Goal: Task Accomplishment & Management: Manage account settings

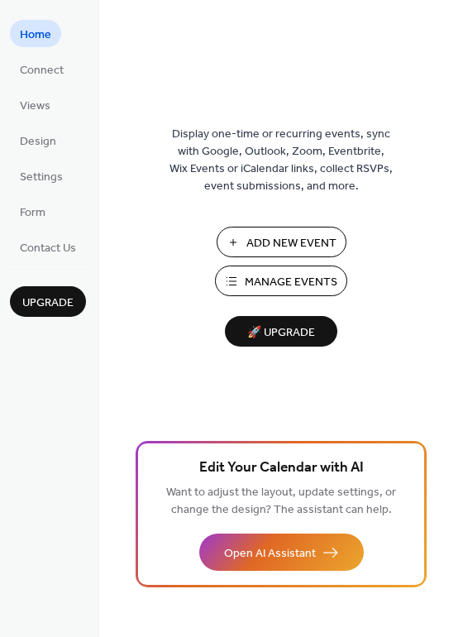
click at [279, 282] on span "Manage Events" at bounding box center [291, 282] width 93 height 17
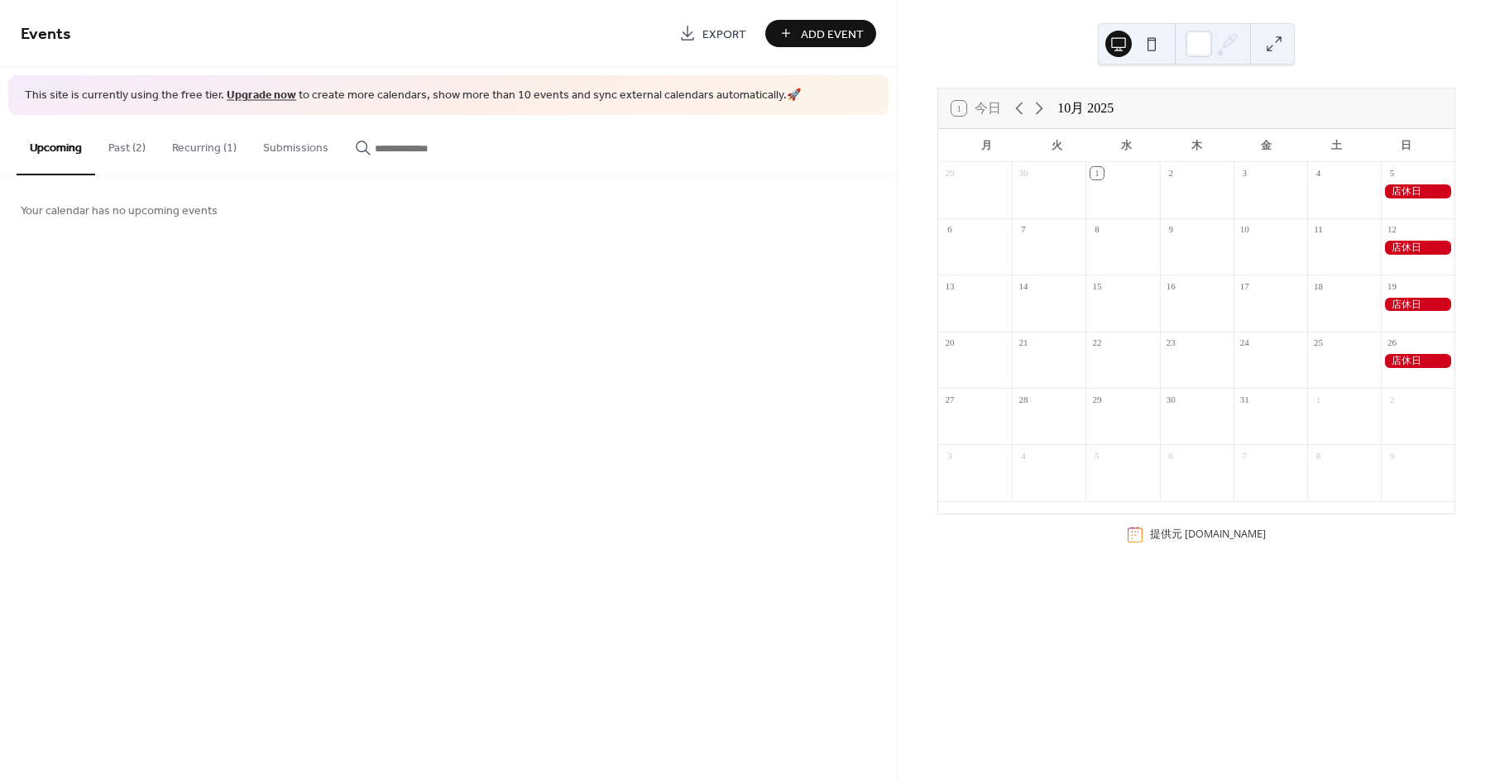
click at [209, 155] on button "Recurring (1)" at bounding box center [204, 144] width 91 height 59
click at [121, 159] on button "Past (2)" at bounding box center [127, 144] width 64 height 59
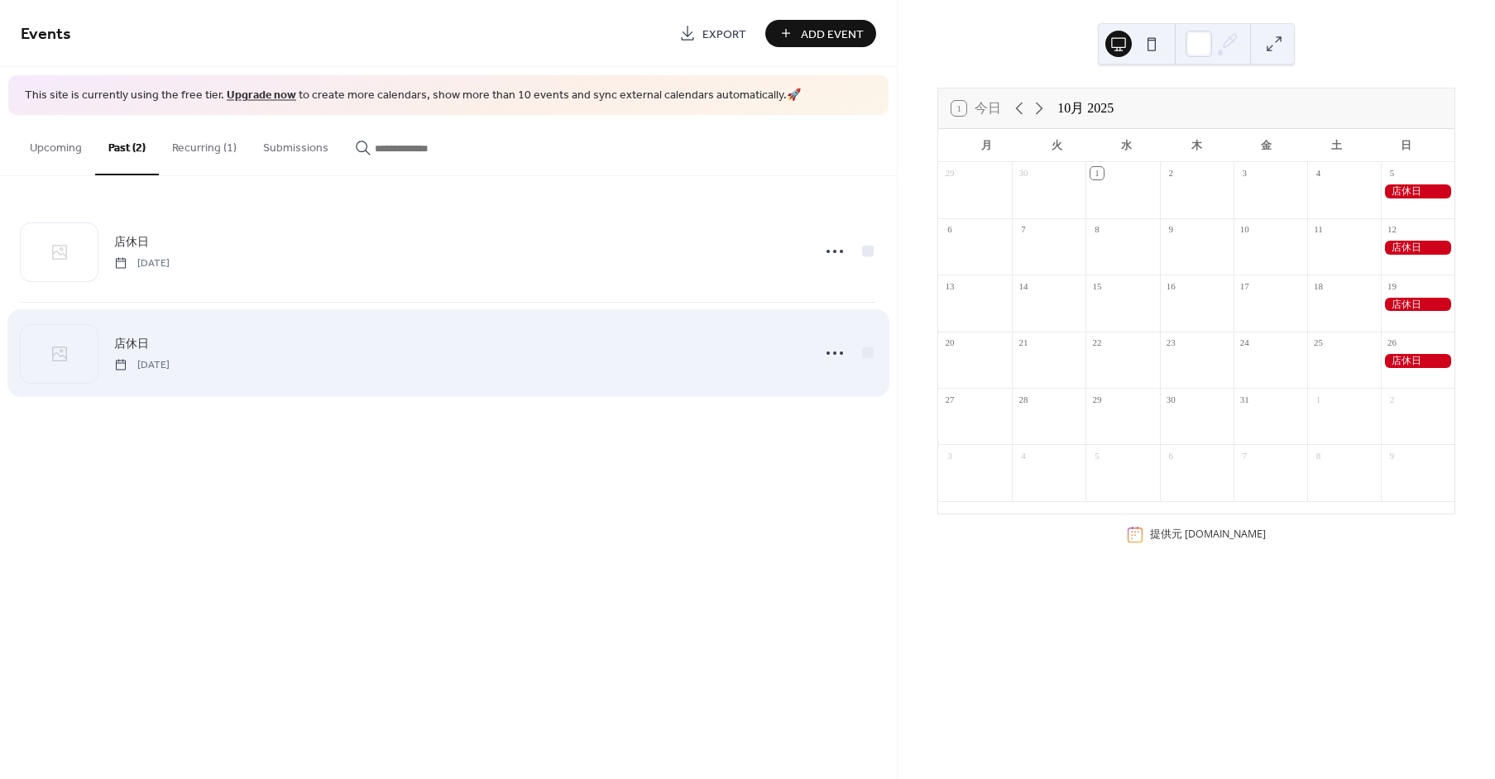
click at [271, 358] on div "店休日 Monday, September 15, 2025" at bounding box center [458, 352] width 688 height 37
click at [841, 355] on icon at bounding box center [835, 353] width 26 height 26
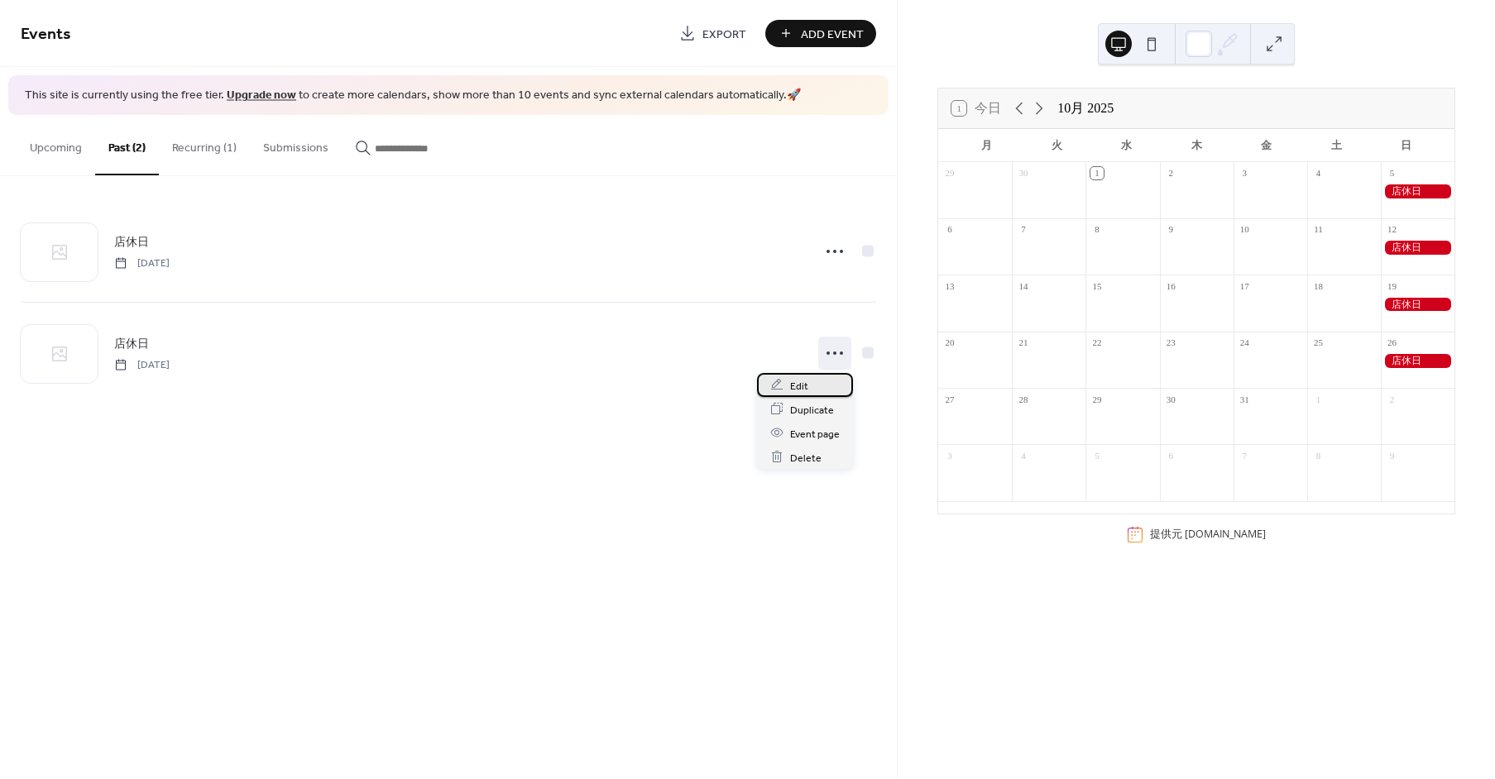
click at [812, 390] on div "Edit" at bounding box center [805, 385] width 96 height 24
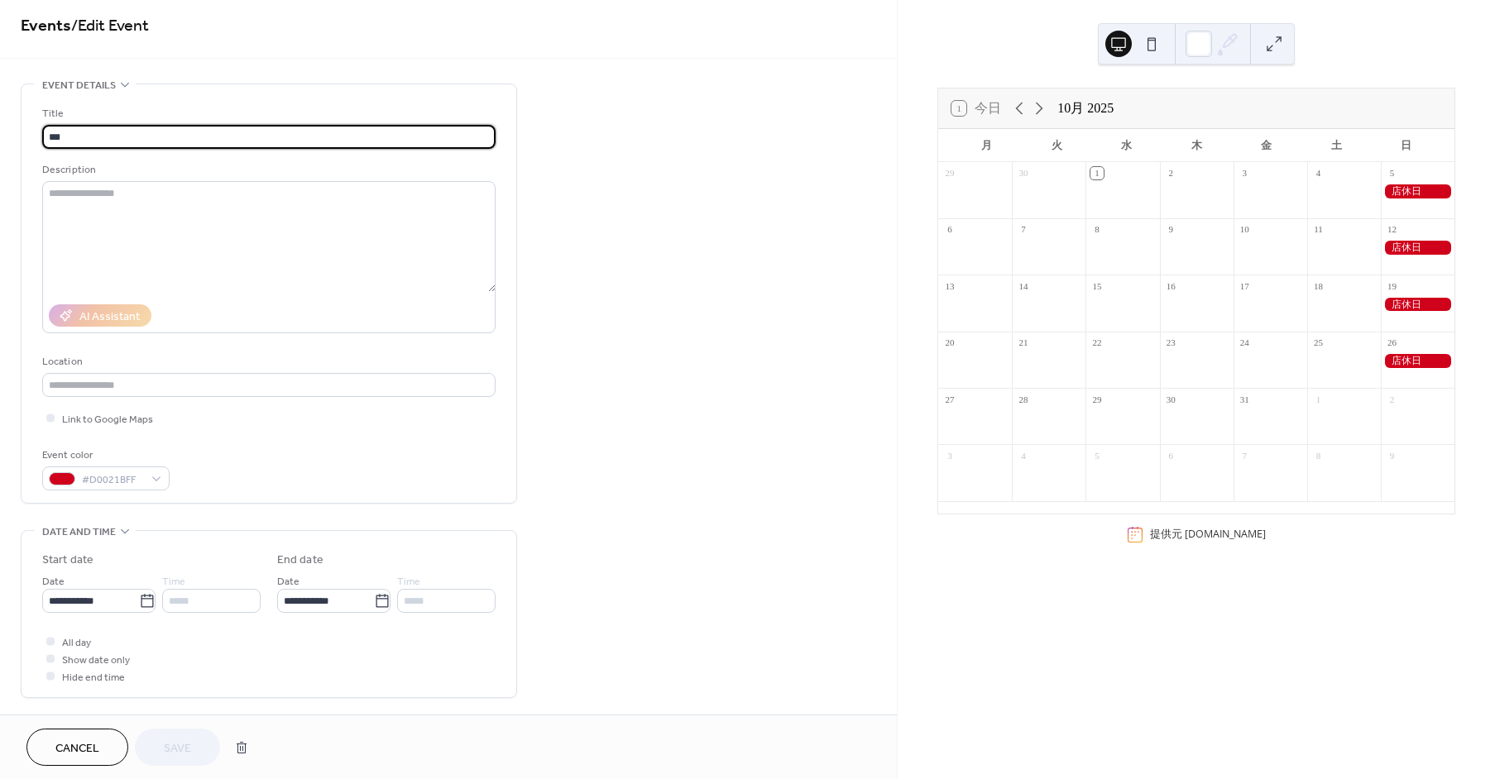
scroll to position [14, 0]
click at [95, 592] on input "**********" at bounding box center [90, 595] width 97 height 24
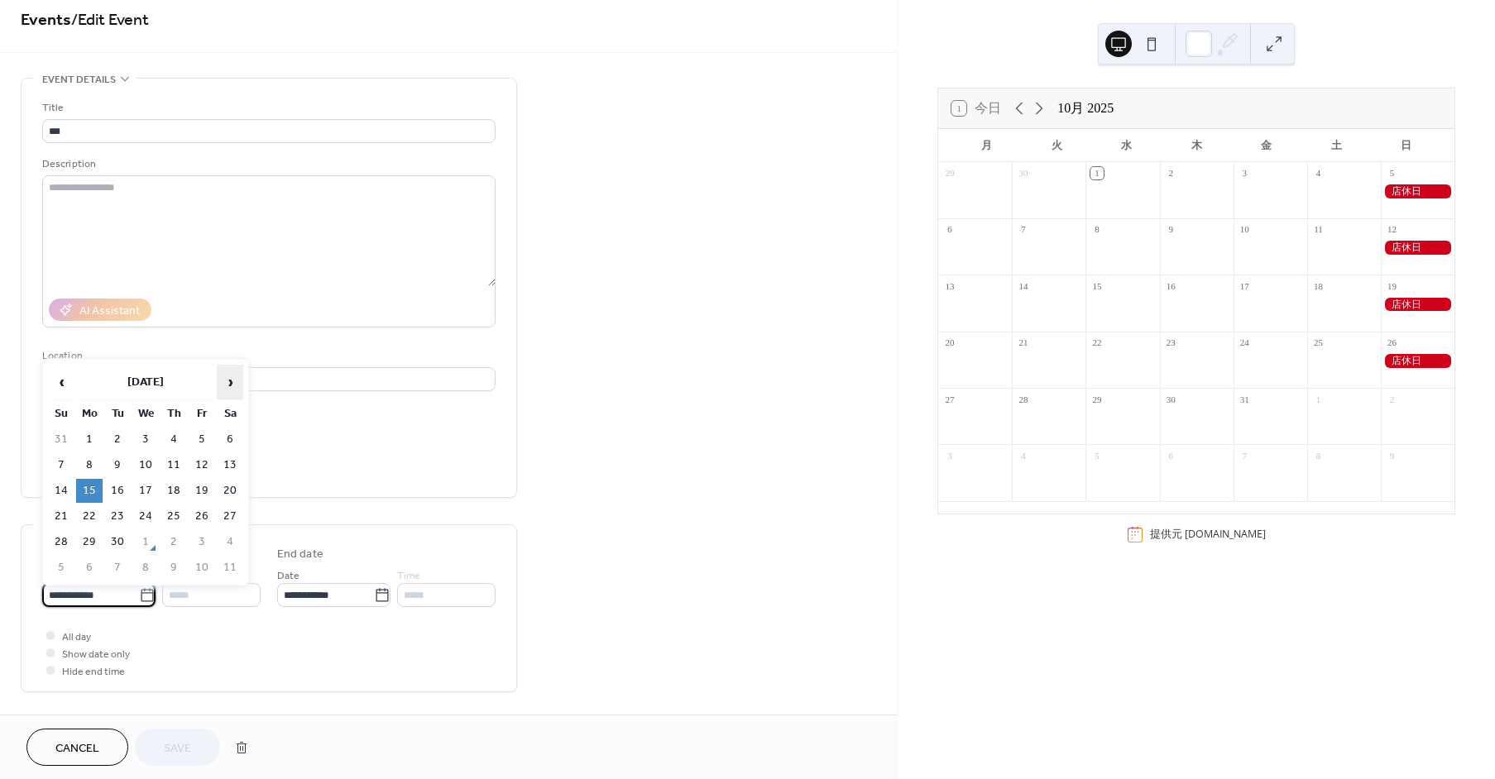
click at [233, 375] on span "›" at bounding box center [230, 382] width 25 height 33
click at [91, 487] on td "13" at bounding box center [89, 491] width 26 height 24
type input "**********"
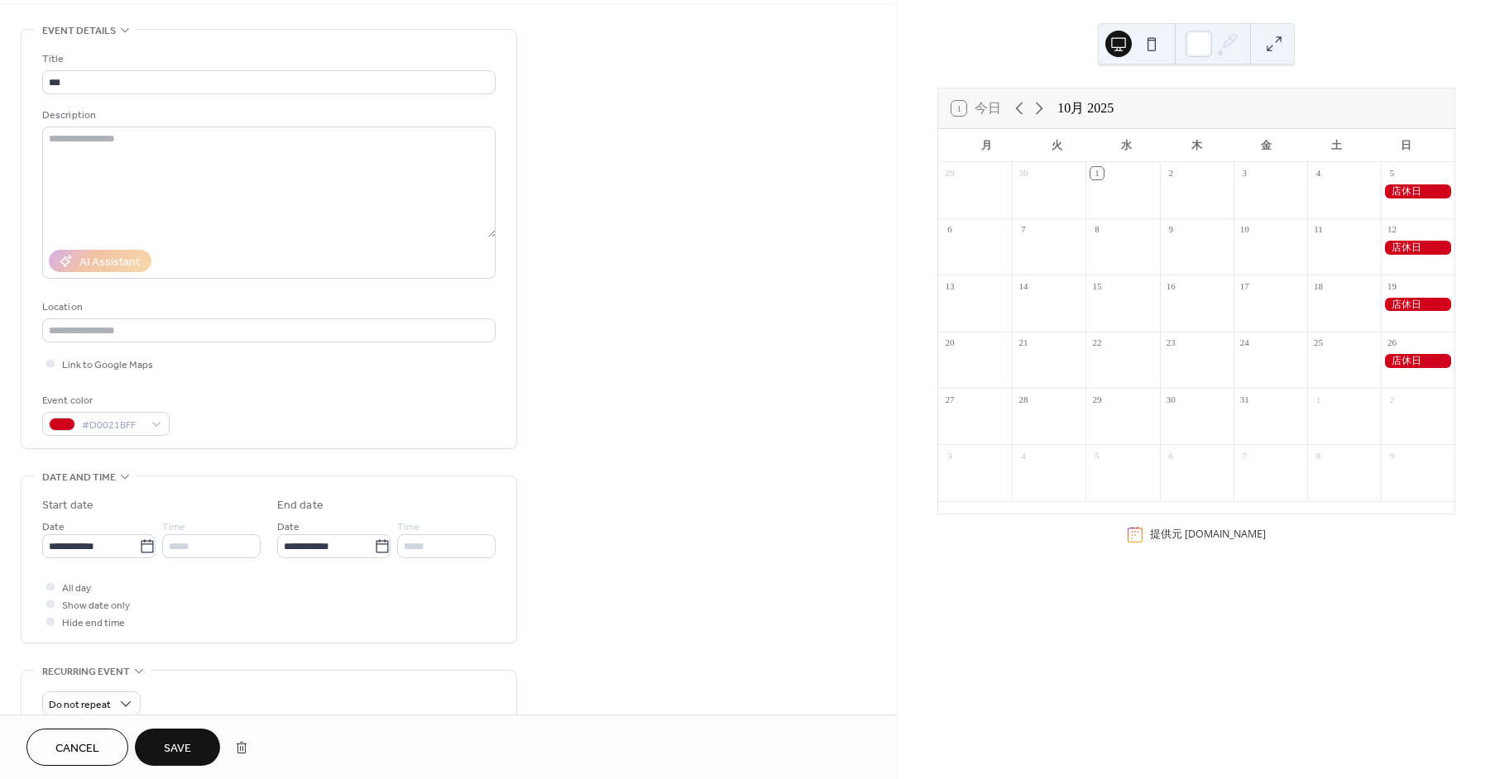
scroll to position [197, 0]
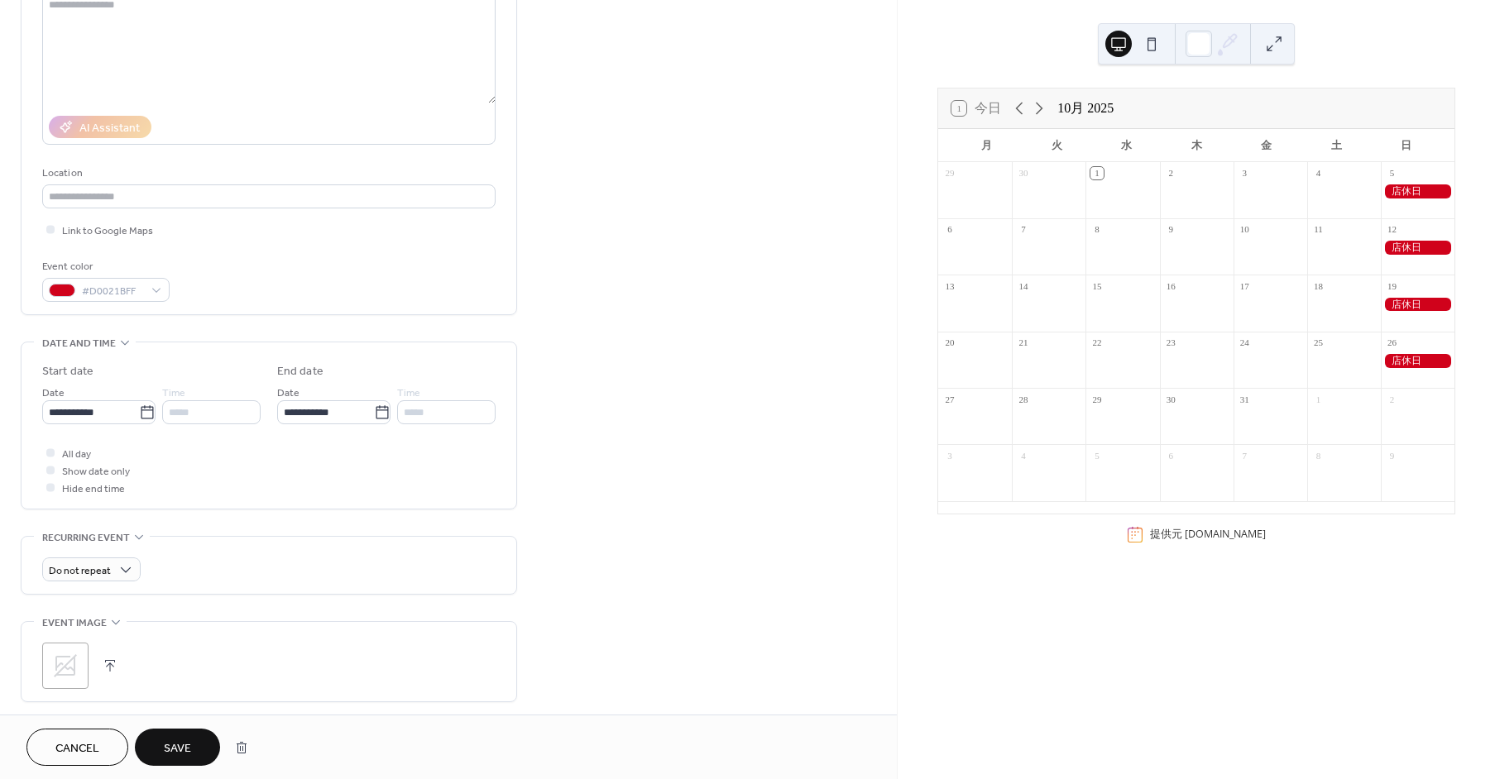
click at [168, 733] on button "Save" at bounding box center [177, 747] width 85 height 37
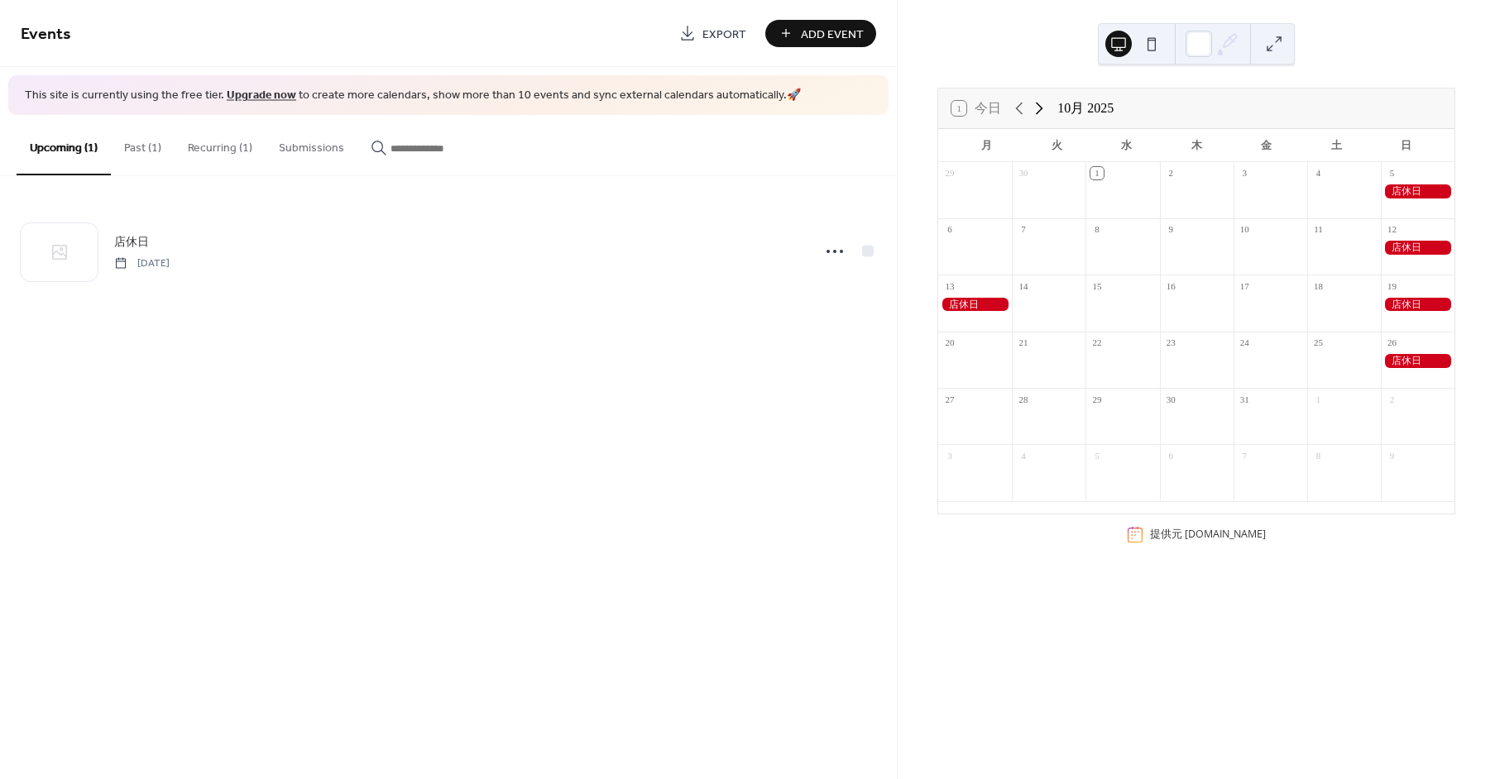
click at [1038, 106] on icon at bounding box center [1039, 108] width 20 height 20
click at [1019, 108] on icon at bounding box center [1019, 108] width 20 height 20
click at [1018, 104] on icon at bounding box center [1019, 108] width 20 height 20
click at [145, 141] on button "Past (1)" at bounding box center [143, 144] width 64 height 59
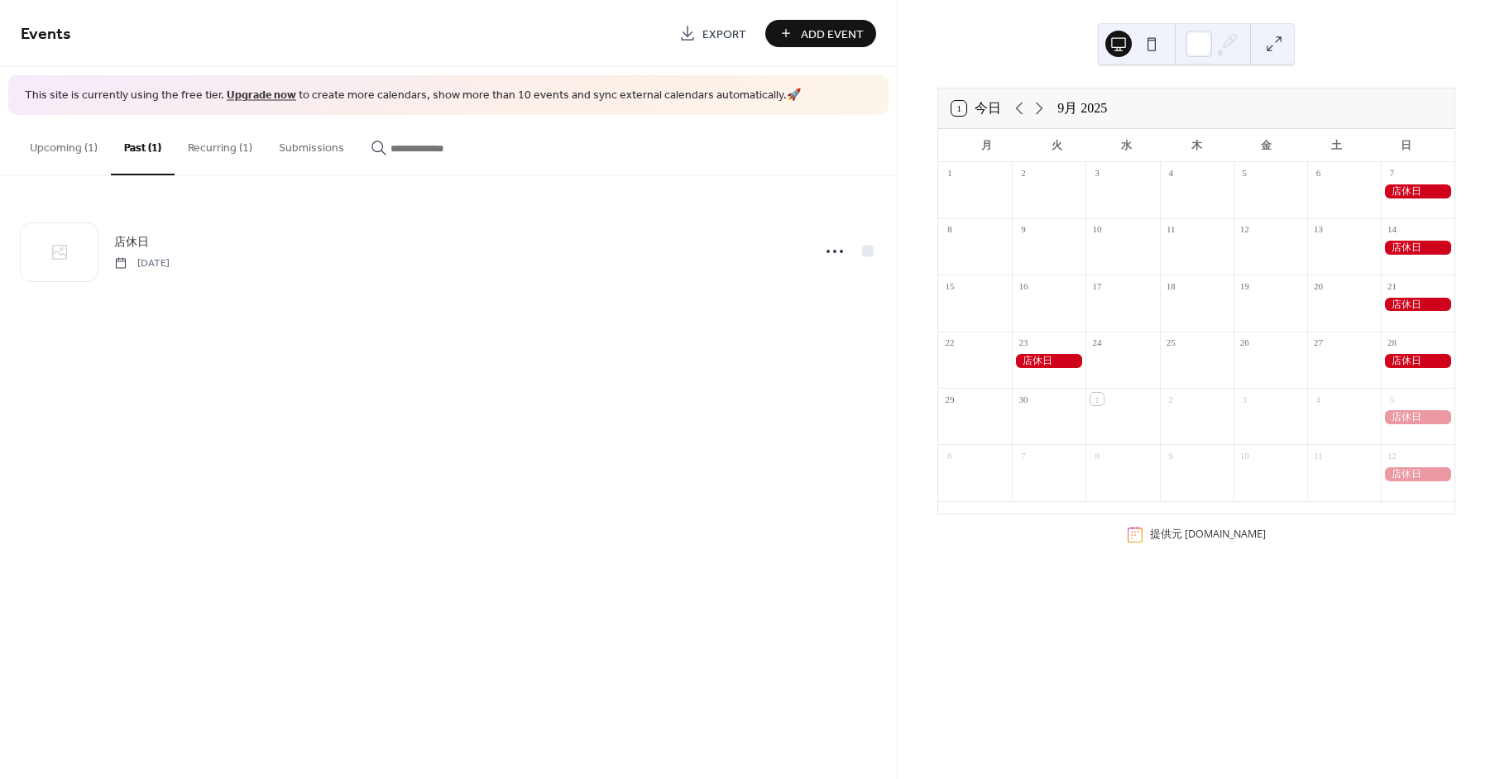
click at [228, 149] on button "Recurring (1)" at bounding box center [220, 144] width 91 height 59
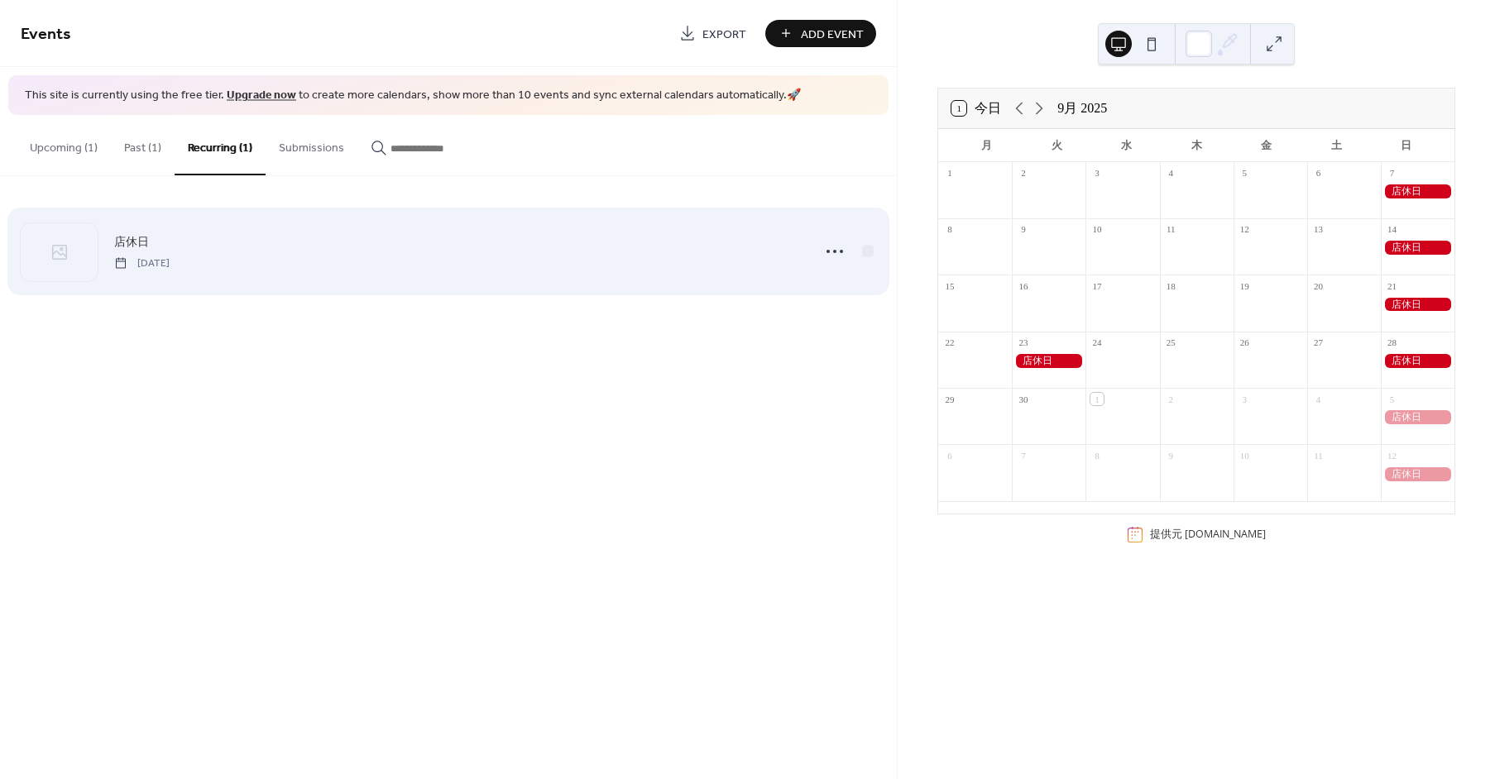
click at [170, 256] on span "Sunday, September 7, 2025" at bounding box center [141, 263] width 55 height 15
click at [304, 269] on div "店休日 Sunday, September 7, 2025" at bounding box center [458, 251] width 688 height 37
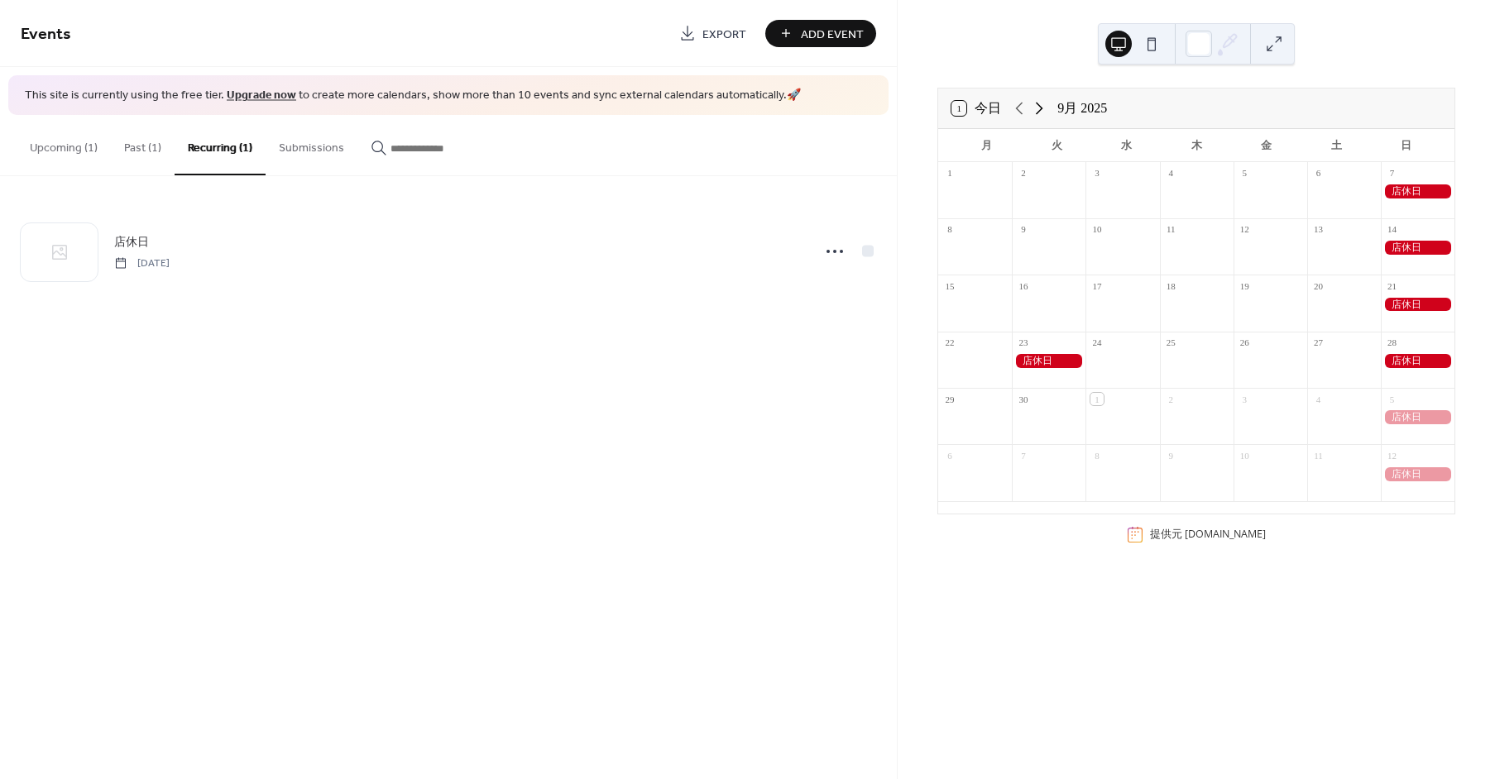
click at [1032, 106] on icon at bounding box center [1039, 108] width 20 height 20
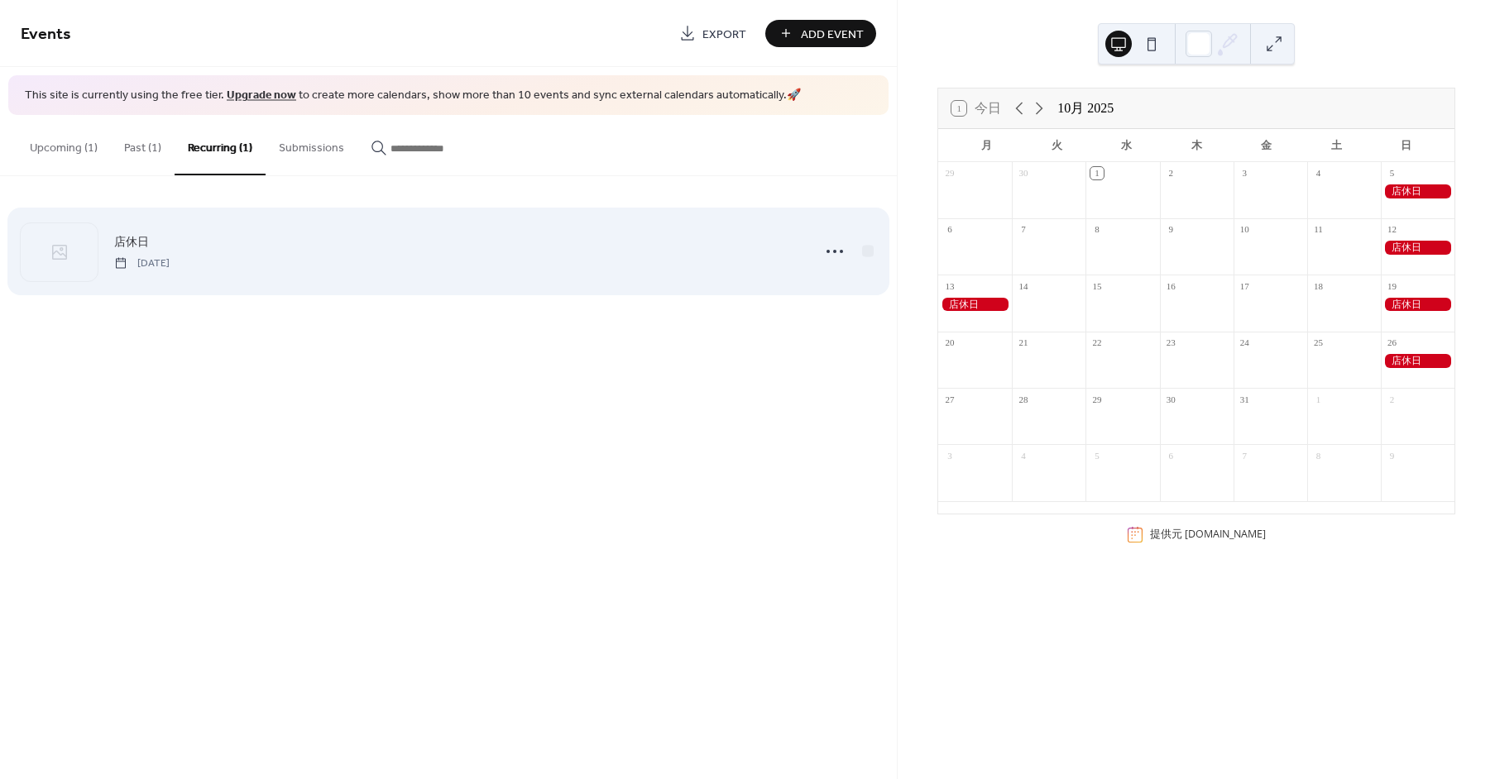
click at [158, 263] on span "Sunday, September 7, 2025" at bounding box center [141, 263] width 55 height 15
click at [825, 252] on icon at bounding box center [835, 251] width 26 height 26
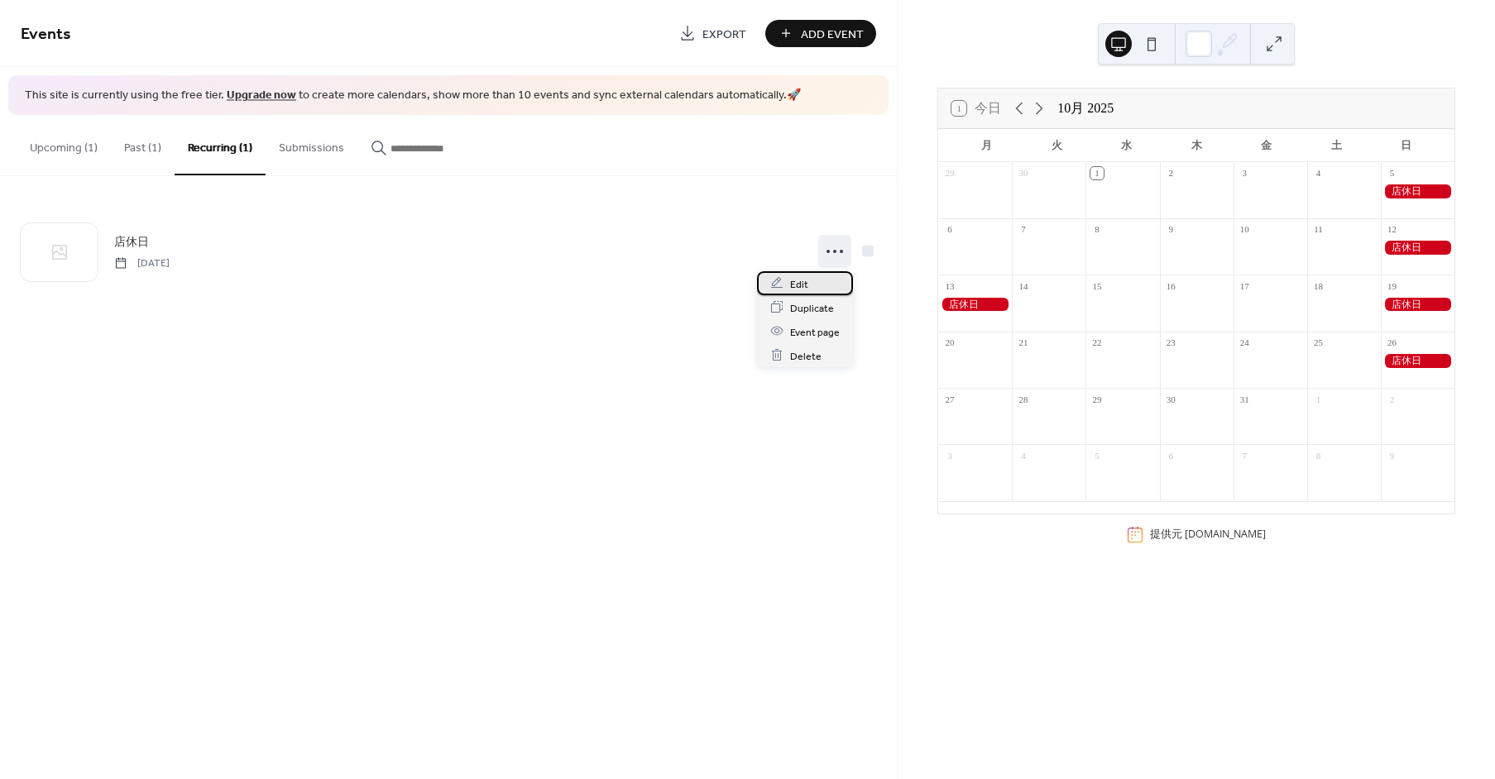
click at [809, 278] on div "Edit" at bounding box center [805, 283] width 96 height 24
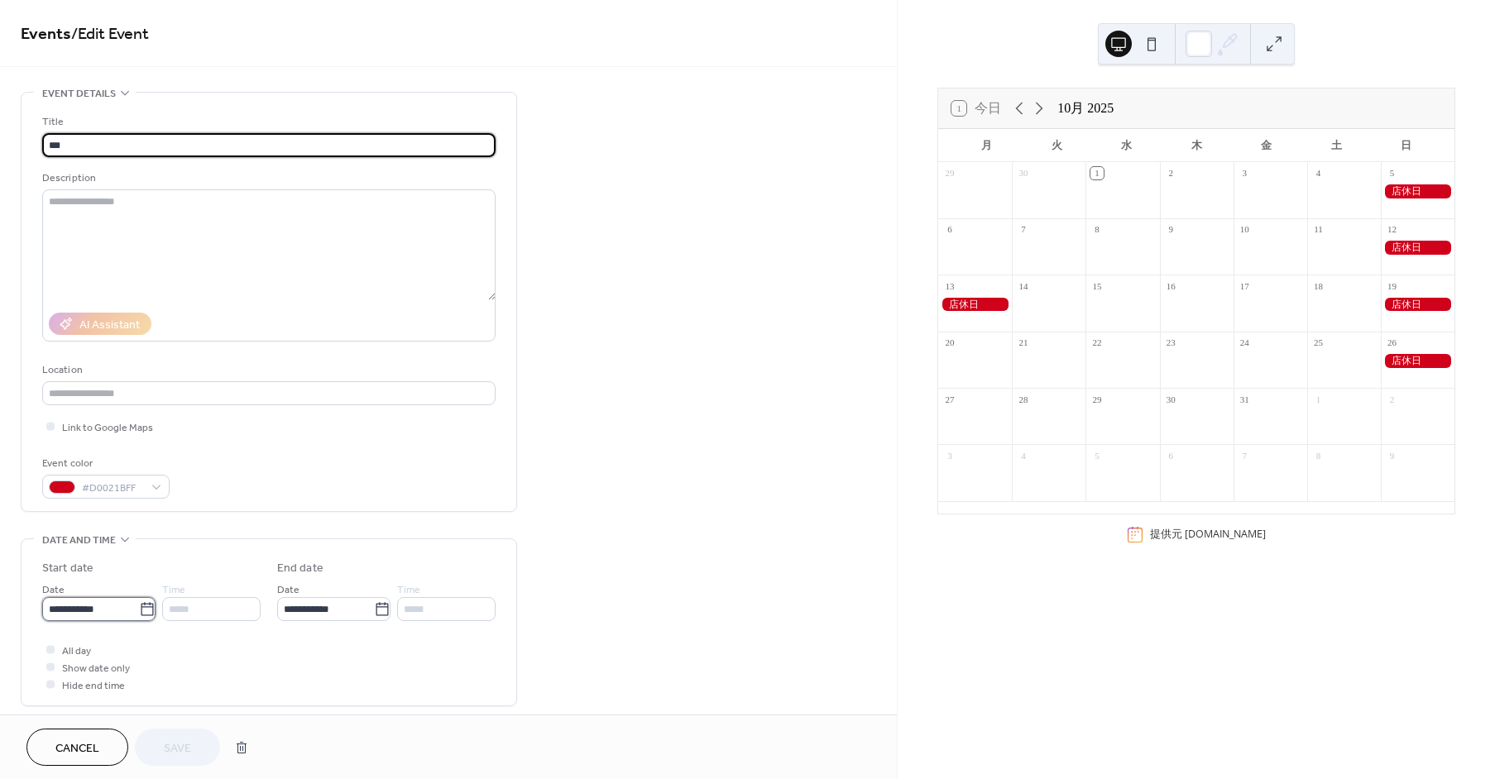
click at [105, 599] on input "**********" at bounding box center [90, 609] width 97 height 24
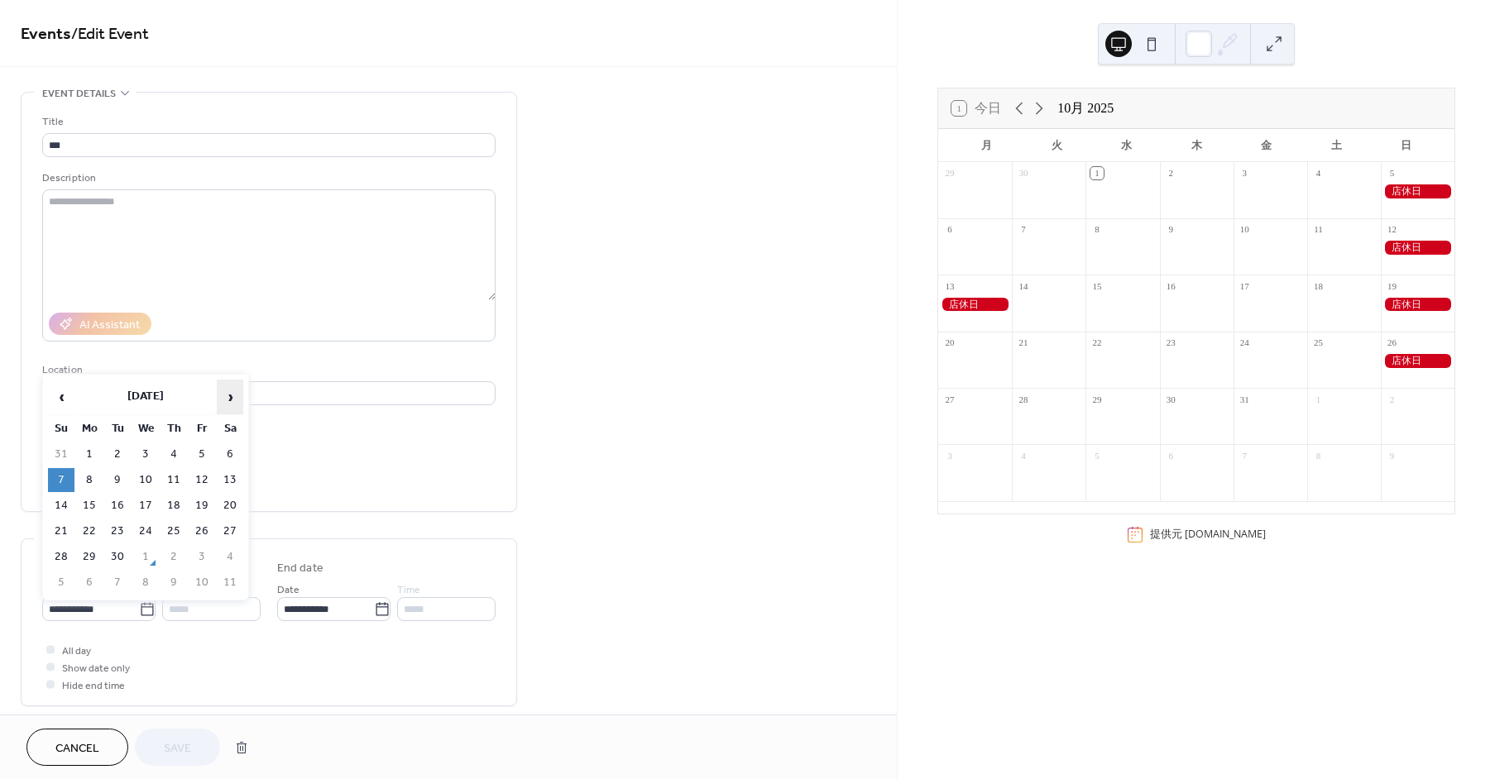
click at [235, 398] on span "›" at bounding box center [230, 397] width 25 height 33
click at [55, 474] on td "5" at bounding box center [61, 480] width 26 height 24
type input "**********"
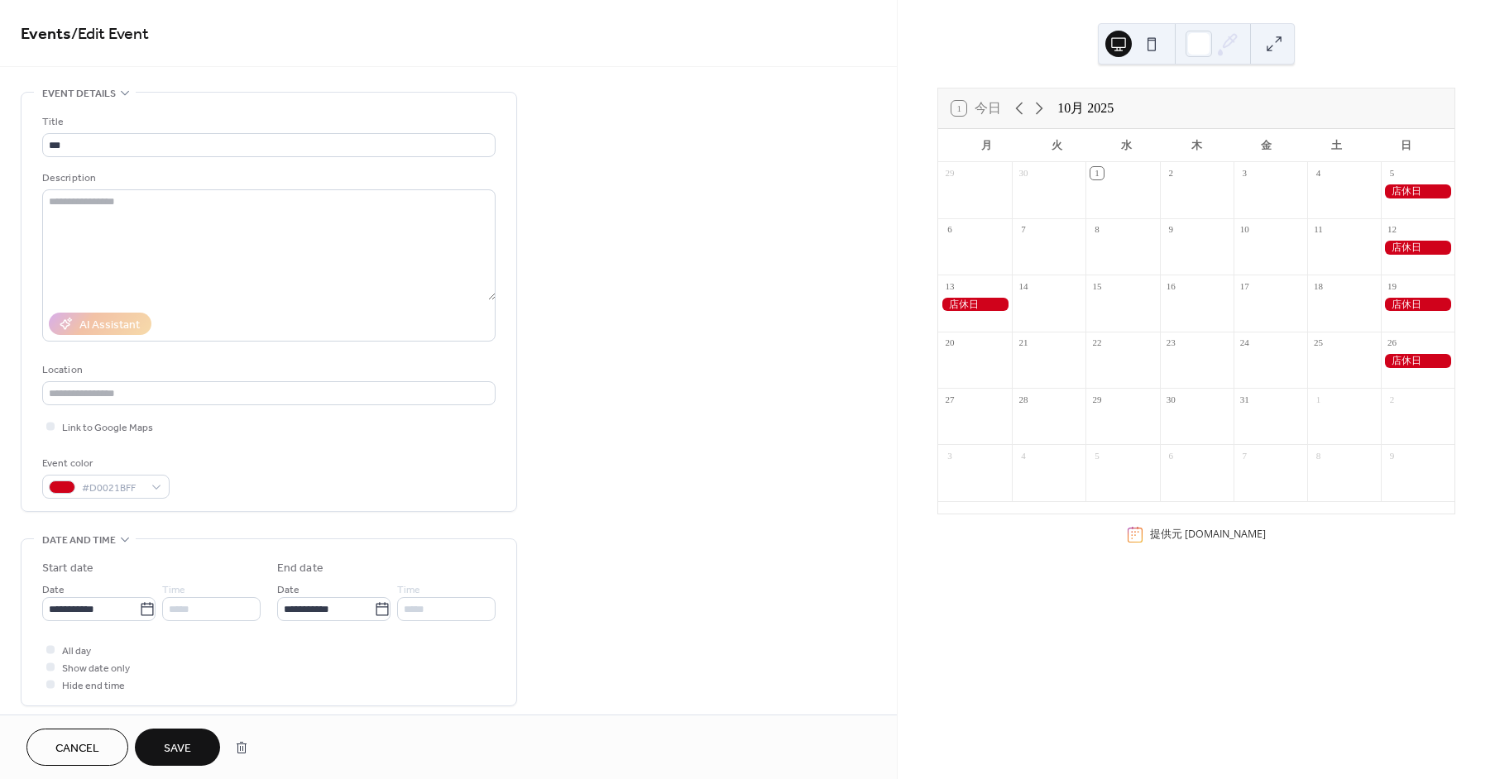
click at [199, 750] on button "Save" at bounding box center [177, 747] width 85 height 37
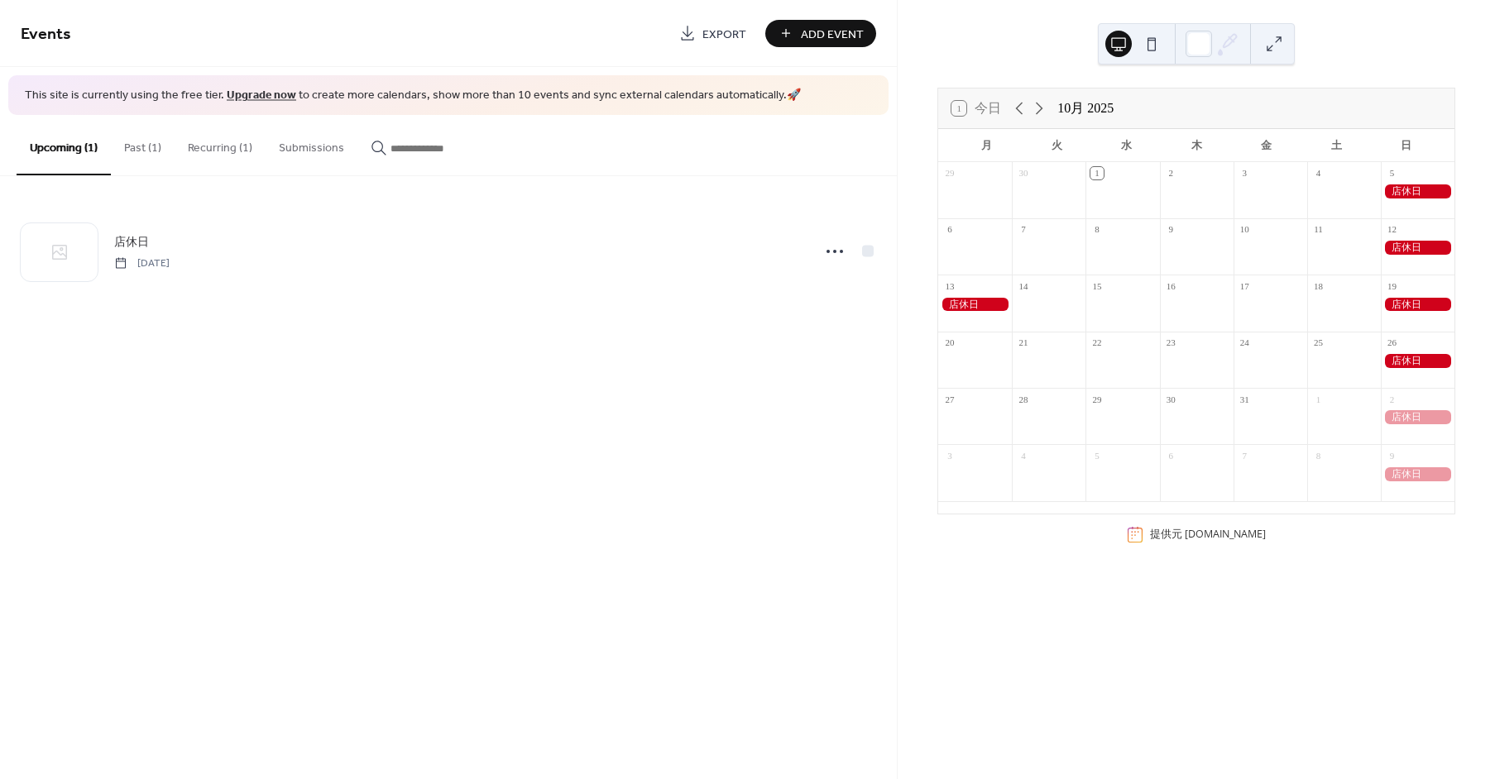
click at [1392, 141] on div "日" at bounding box center [1406, 145] width 70 height 33
click at [1043, 108] on icon at bounding box center [1039, 109] width 7 height 12
click at [1047, 112] on icon at bounding box center [1039, 108] width 20 height 20
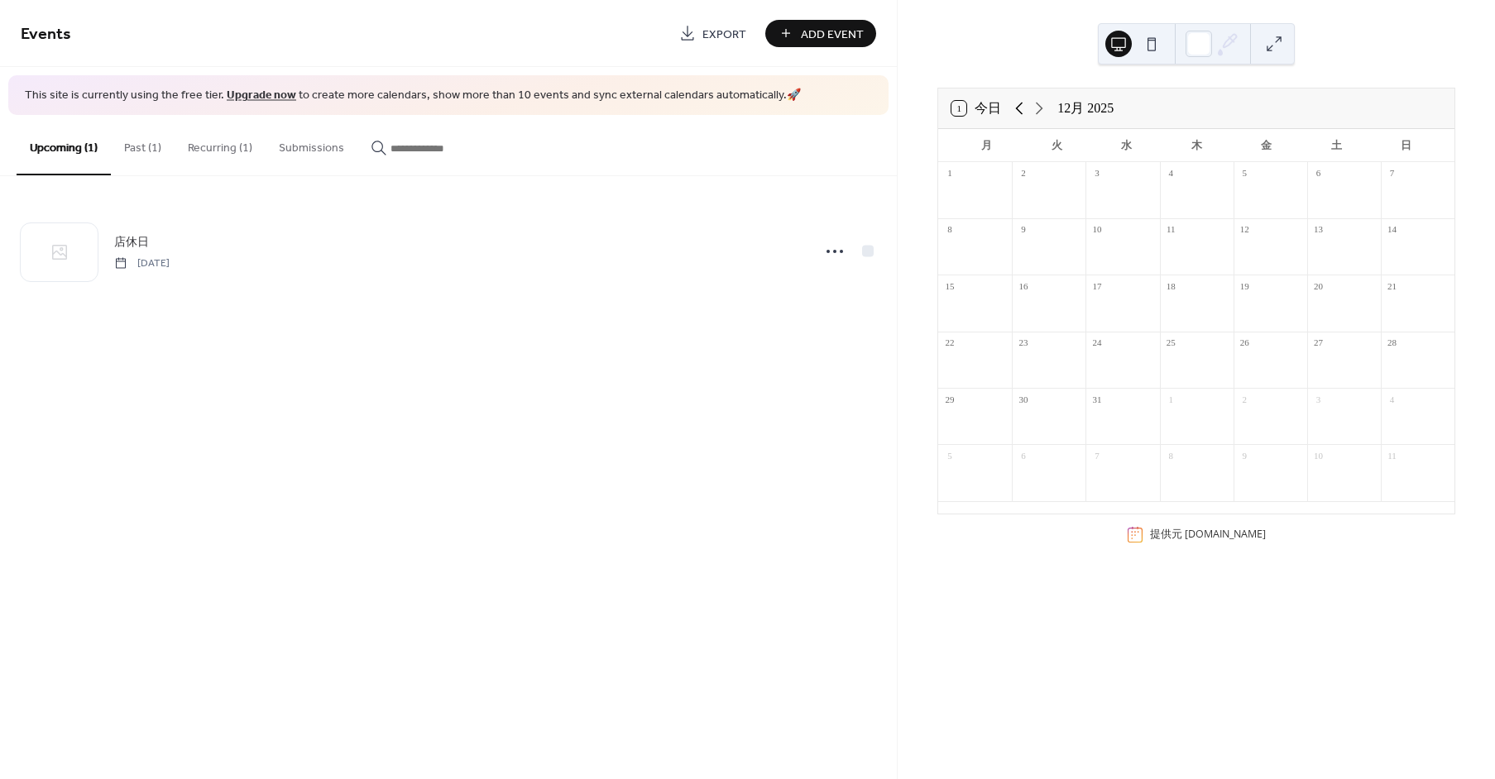
click at [1018, 106] on icon at bounding box center [1019, 109] width 7 height 12
